Goal: Find specific page/section: Find specific page/section

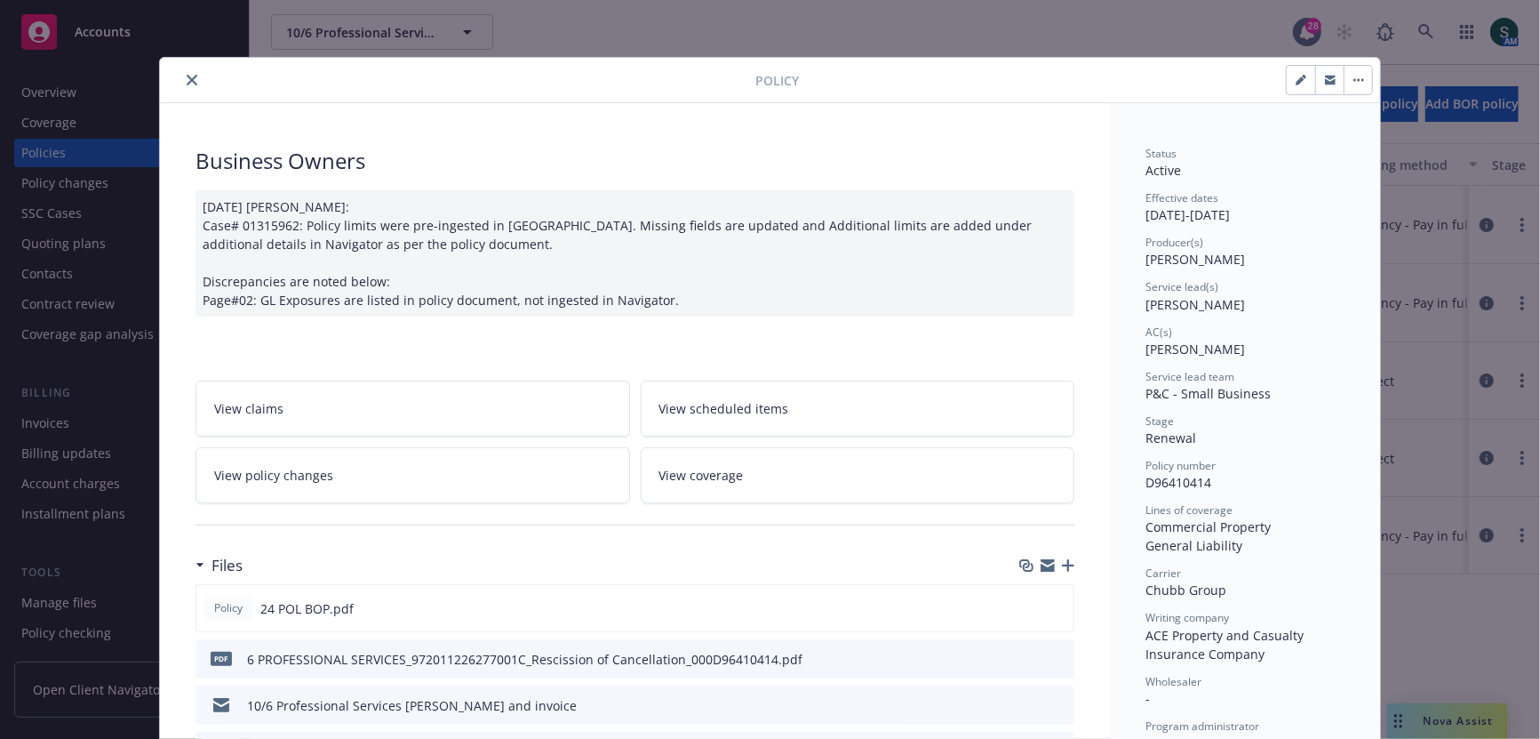
click at [192, 70] on button "close" at bounding box center [191, 79] width 21 height 21
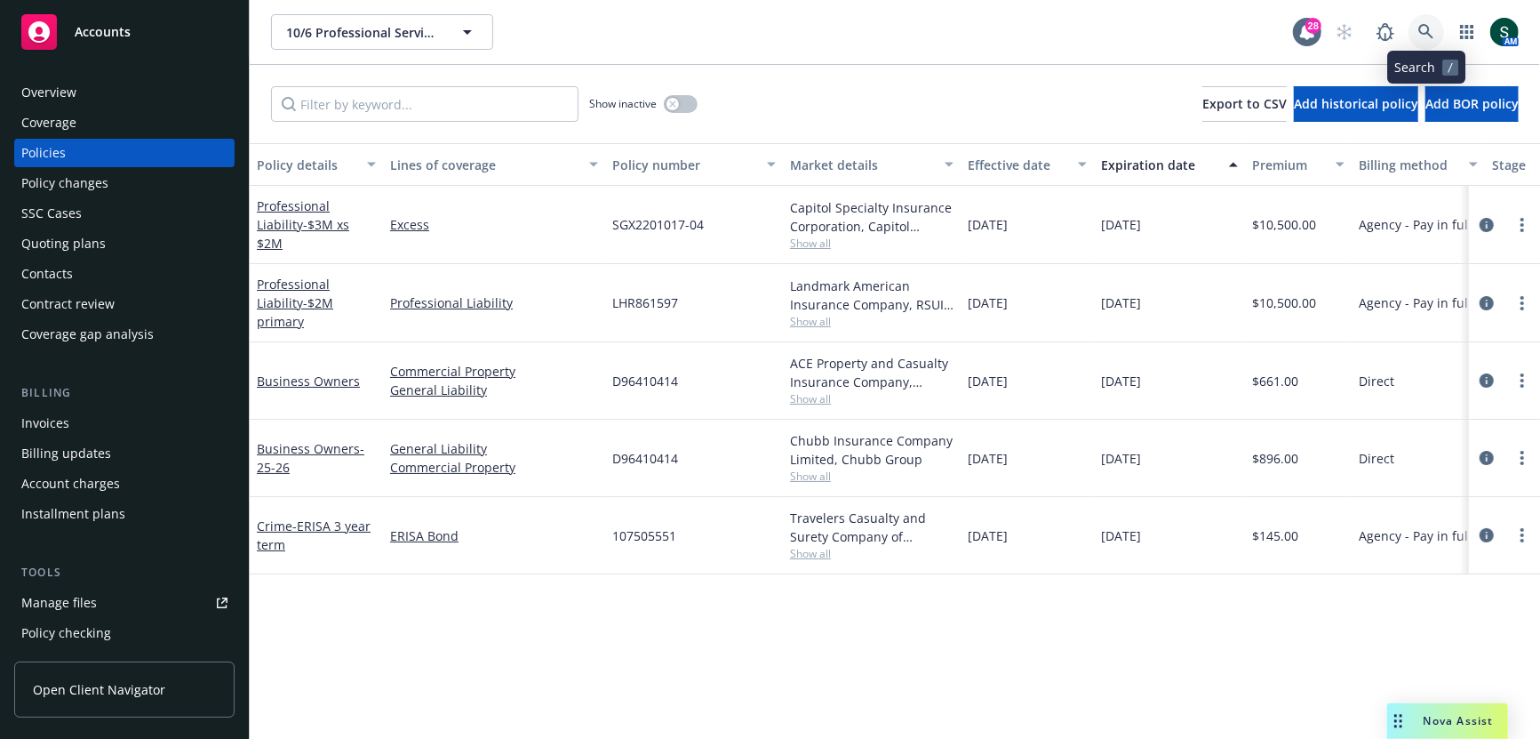
click at [1426, 24] on icon at bounding box center [1426, 32] width 16 height 16
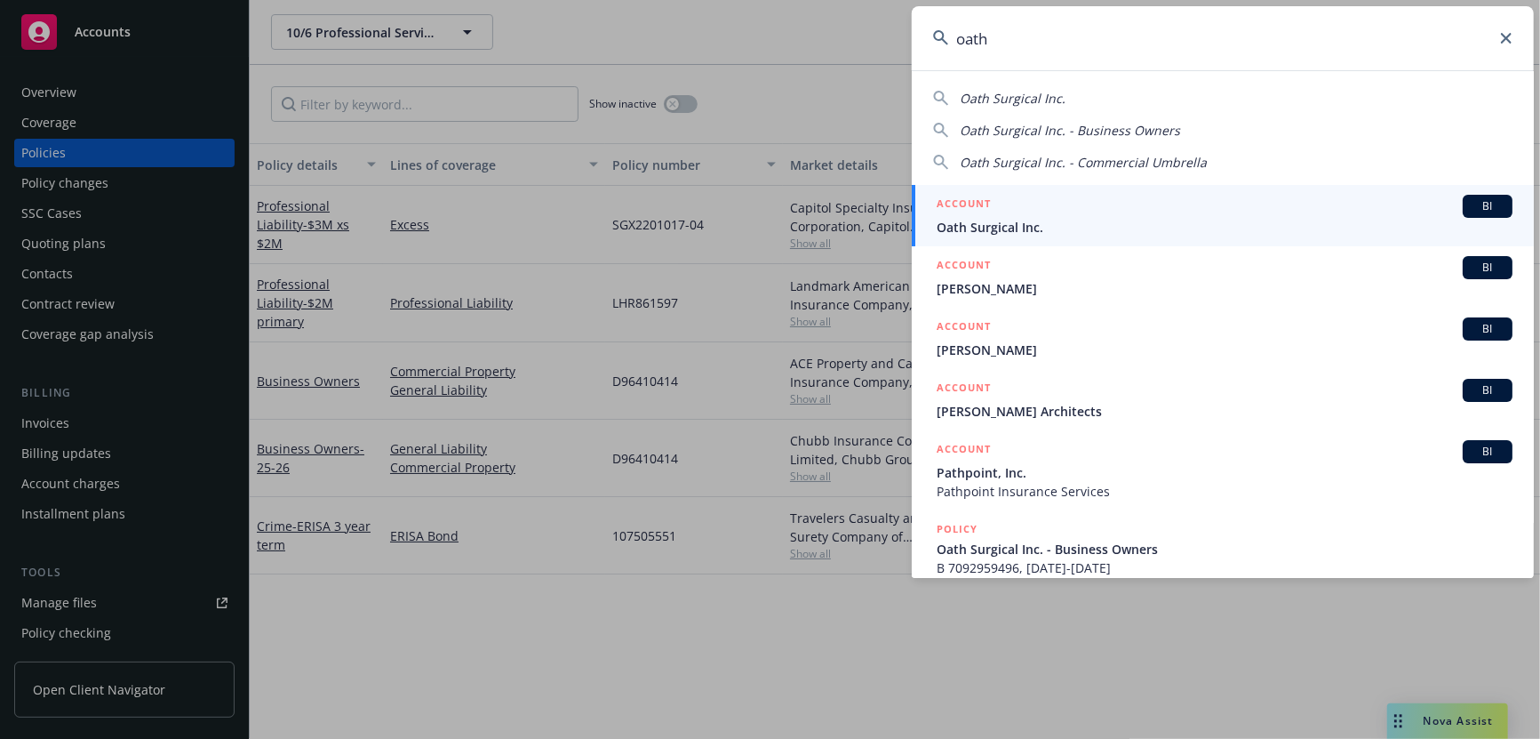
type input "oath"
click at [1030, 218] on span "Oath Surgical Inc." at bounding box center [1225, 227] width 576 height 19
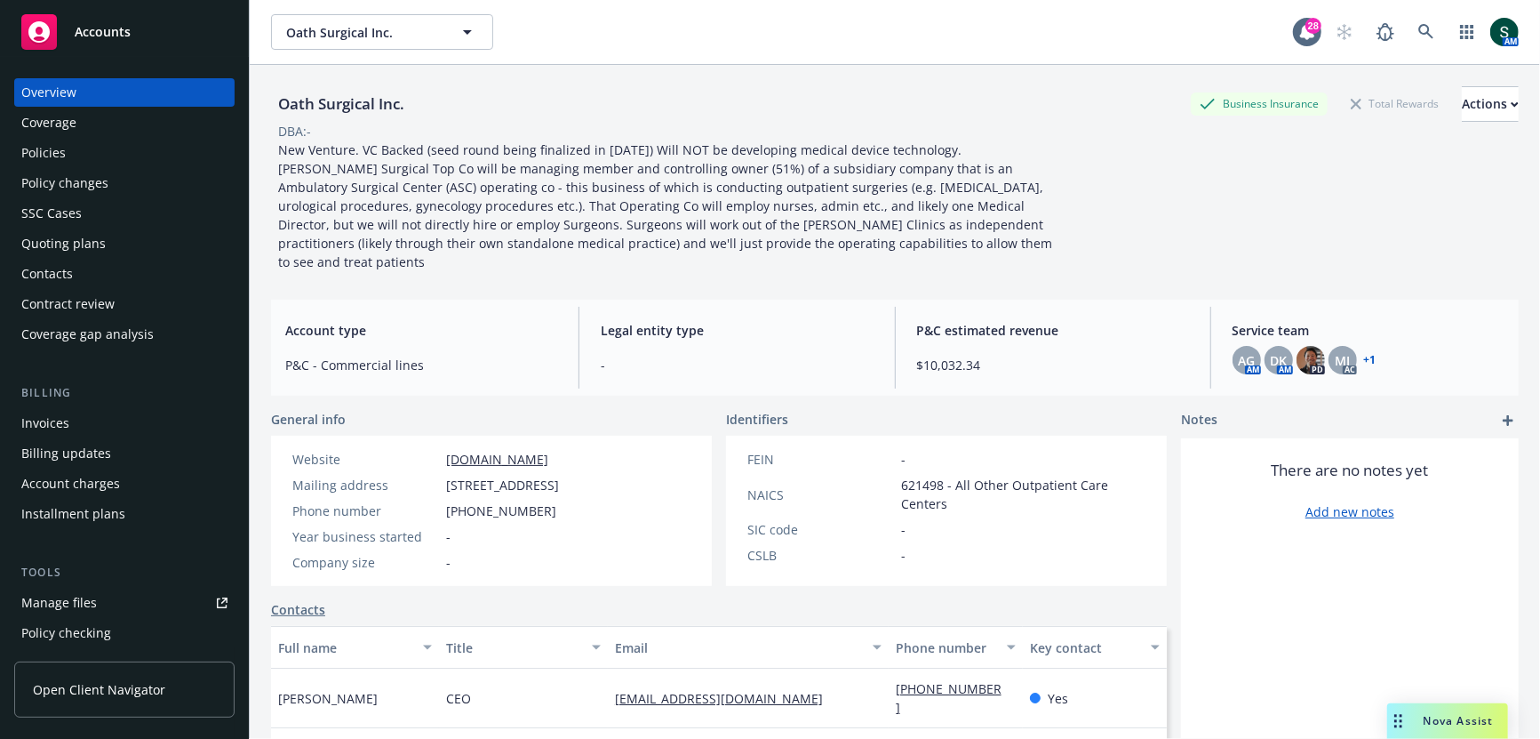
click at [80, 158] on div "Policies" at bounding box center [124, 153] width 206 height 28
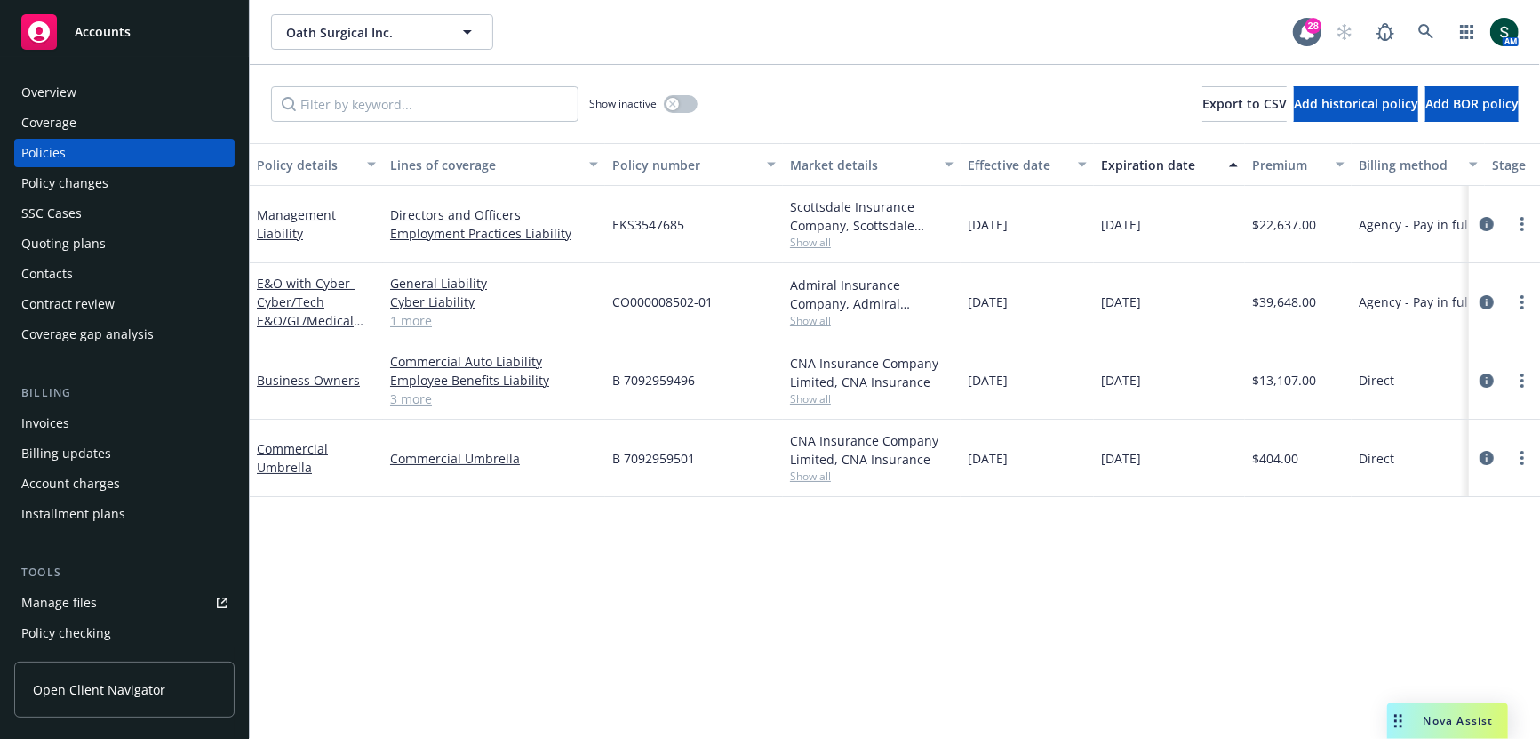
click at [797, 323] on span "Show all" at bounding box center [872, 320] width 164 height 15
click at [813, 241] on span "Show all" at bounding box center [872, 242] width 164 height 15
click at [1410, 30] on link at bounding box center [1427, 32] width 36 height 36
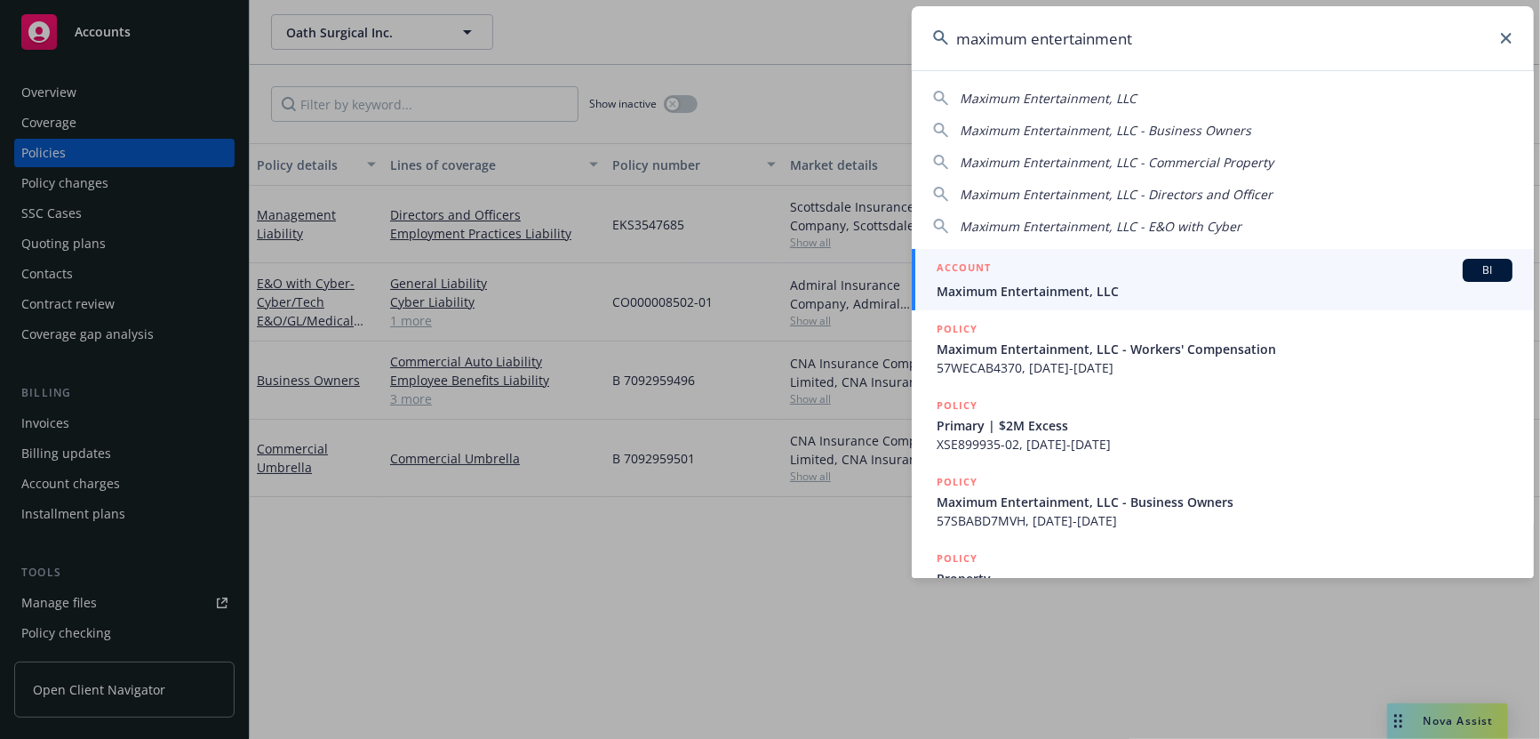
type input "maximum entertainment"
click at [1029, 282] on span "Maximum Entertainment, LLC" at bounding box center [1225, 291] width 576 height 19
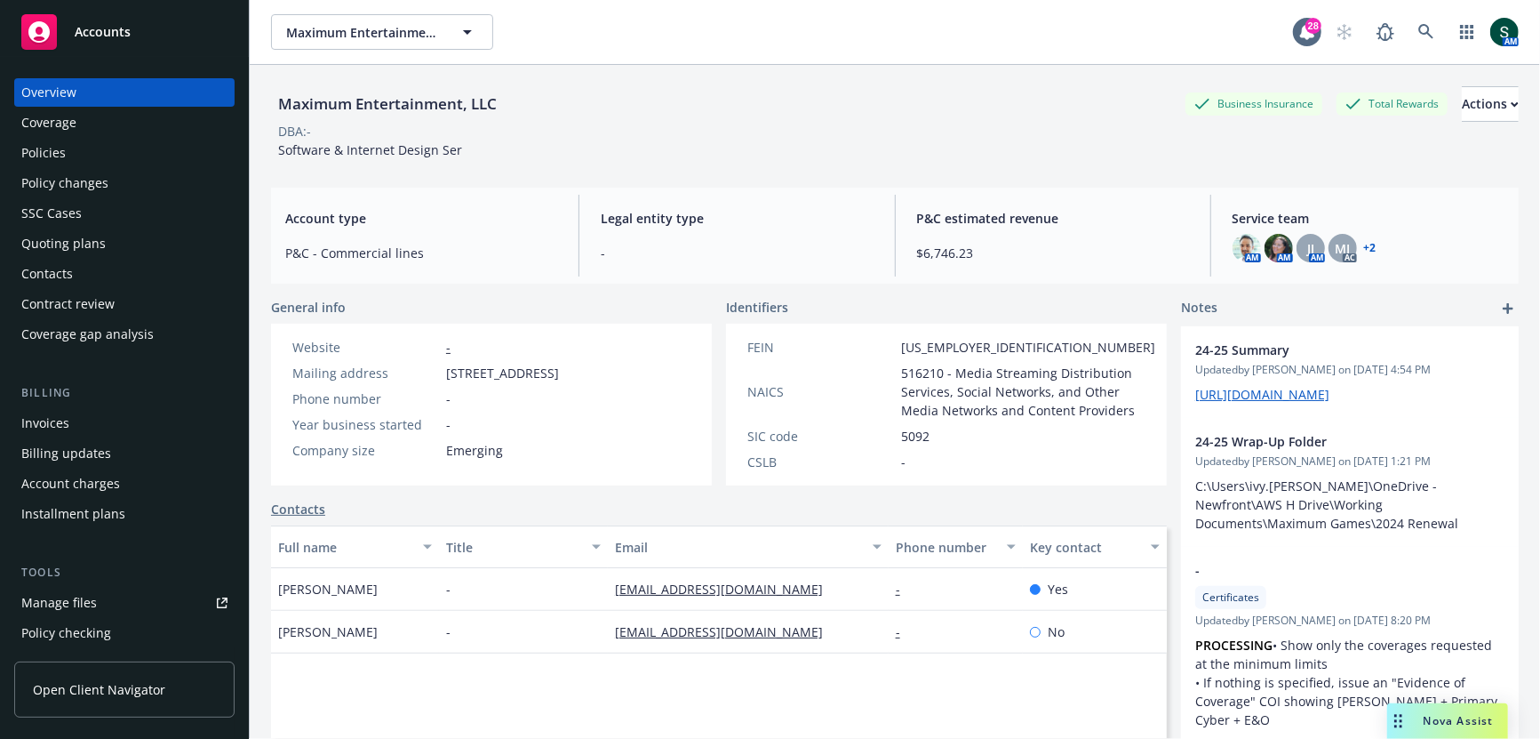
click at [82, 159] on div "Policies" at bounding box center [124, 153] width 206 height 28
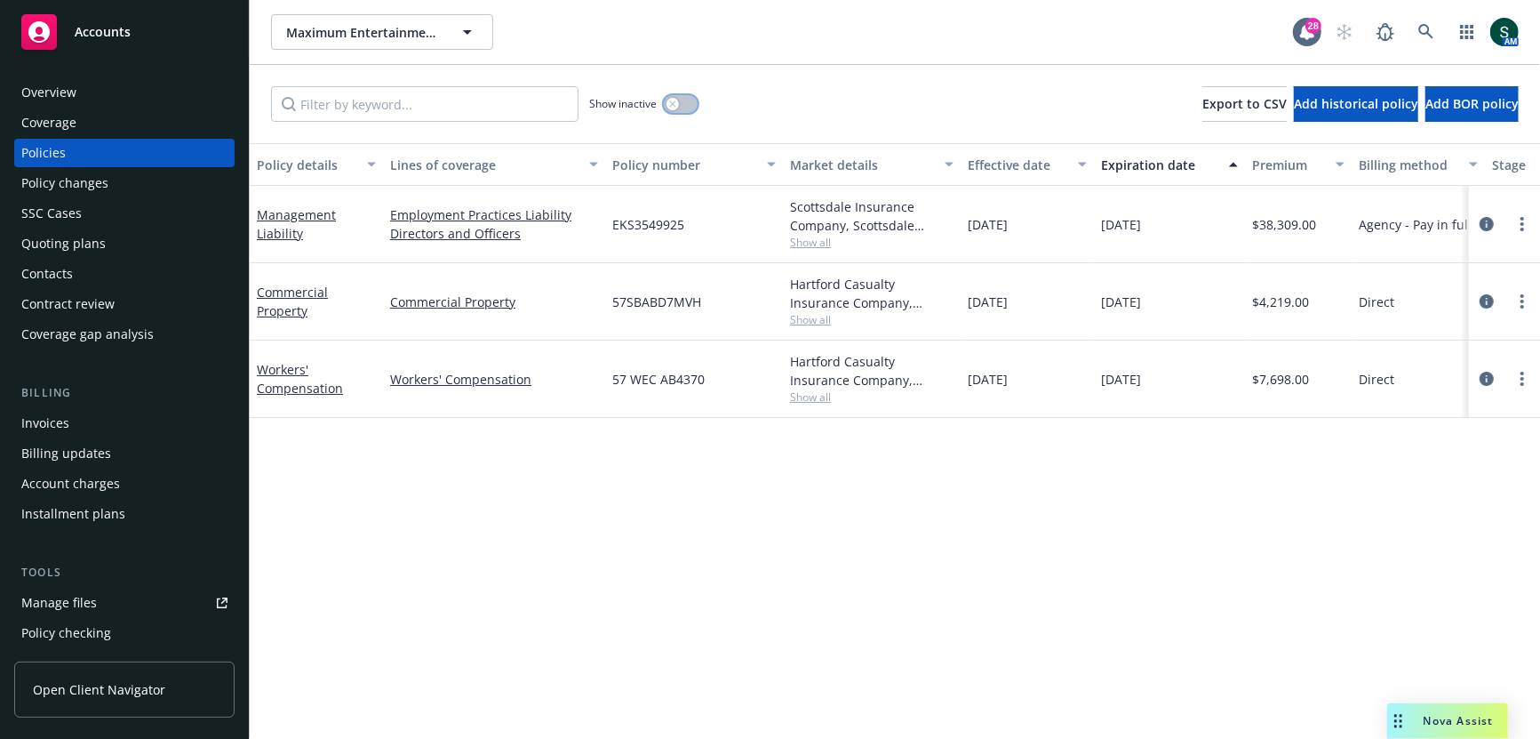
click at [688, 100] on button "button" at bounding box center [681, 104] width 34 height 18
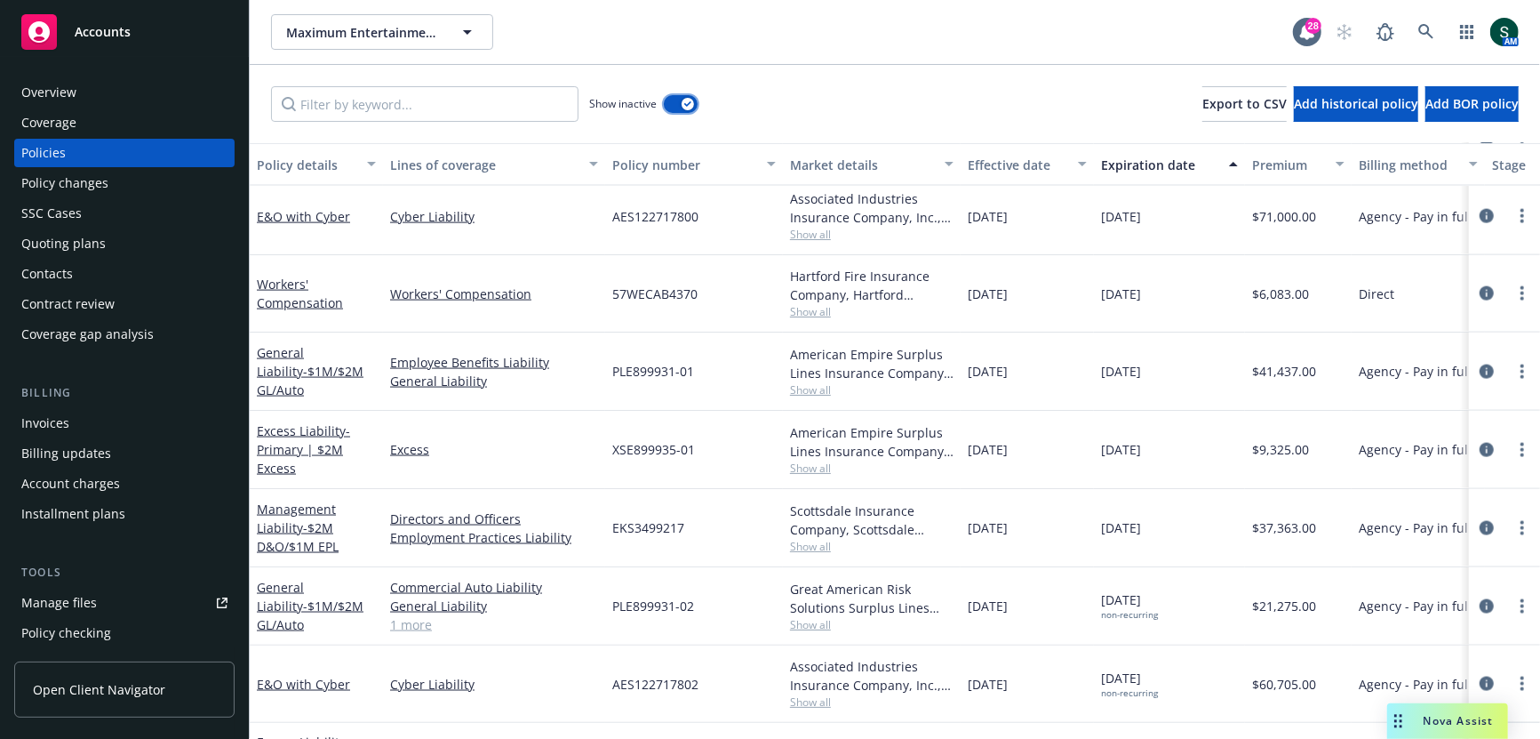
scroll to position [1719, 0]
